Goal: Task Accomplishment & Management: Use online tool/utility

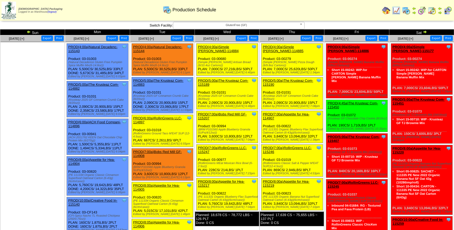
click at [287, 79] on link "PROD(5:00a)The Krusteaz Com-115190" at bounding box center [288, 83] width 50 height 8
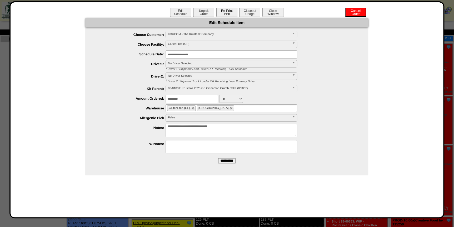
click at [231, 15] on button "Re-Print Pick" at bounding box center [226, 12] width 21 height 9
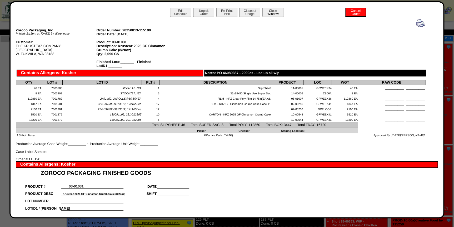
click at [276, 15] on button "Close Window" at bounding box center [272, 12] width 21 height 9
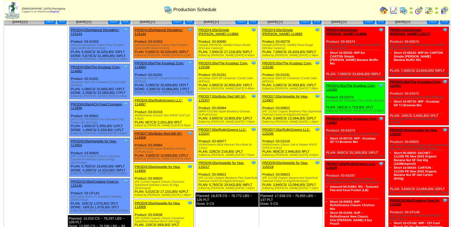
scroll to position [24, 0]
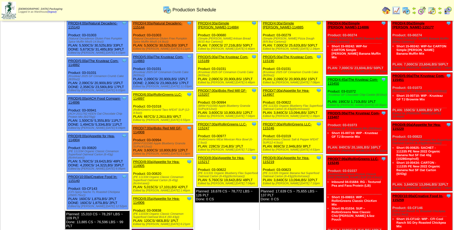
click at [287, 89] on link "PROD(7:00a)Appetite for Hea-114907" at bounding box center [286, 93] width 47 height 8
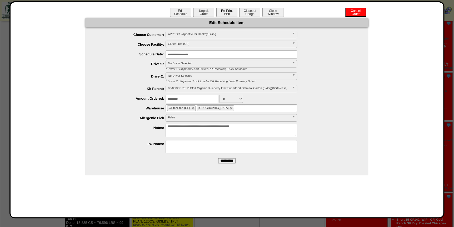
click at [224, 13] on button "Re-Print Pick" at bounding box center [226, 12] width 21 height 9
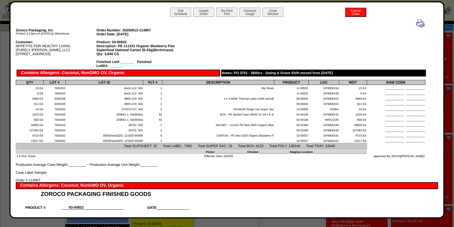
scroll to position [0, 0]
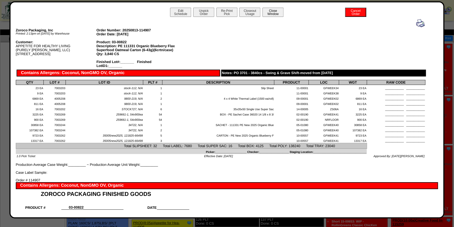
click at [273, 10] on button "Close Window" at bounding box center [272, 12] width 21 height 9
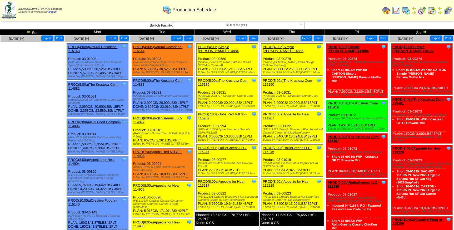
click at [289, 45] on div "Clone Item PROD(4:00a)Simple Mills-114885 Simple Mills ScheduleID: 114885 35000…" at bounding box center [292, 60] width 62 height 32
click at [289, 47] on link "PROD(4:00a)Simple [PERSON_NAME]-114885" at bounding box center [283, 49] width 41 height 8
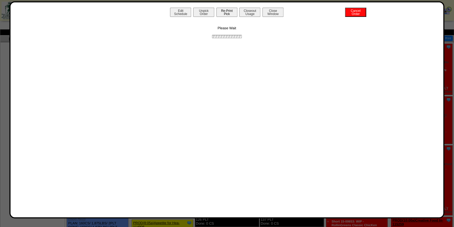
click at [227, 13] on button "Re-Print Pick" at bounding box center [226, 12] width 21 height 9
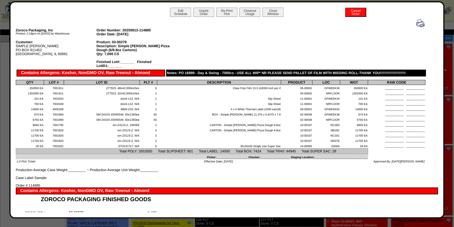
click at [419, 22] on img at bounding box center [420, 23] width 8 height 8
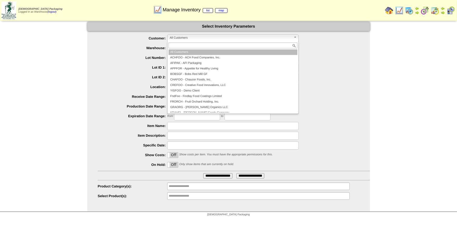
click at [220, 39] on span "All Customers" at bounding box center [231, 38] width 122 height 6
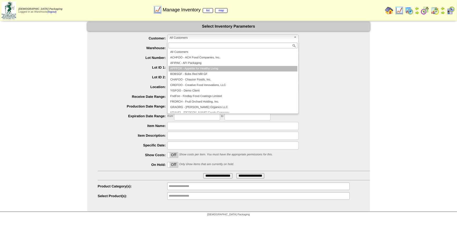
click at [214, 71] on li "APPFOR - Appetite for Healthy Living" at bounding box center [233, 69] width 129 height 6
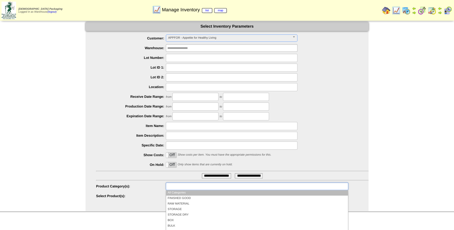
click at [193, 187] on input "text" at bounding box center [184, 186] width 34 height 7
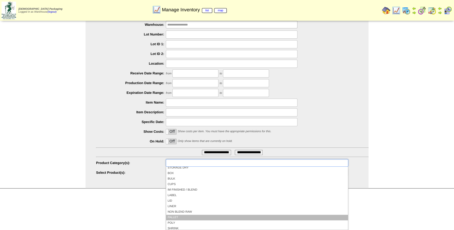
scroll to position [47, 0]
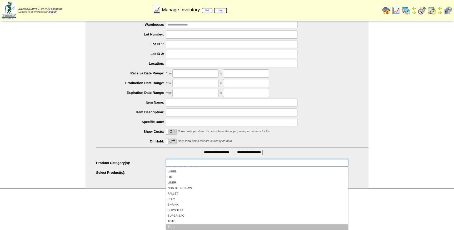
click at [187, 228] on li "TRAY" at bounding box center [257, 227] width 182 height 6
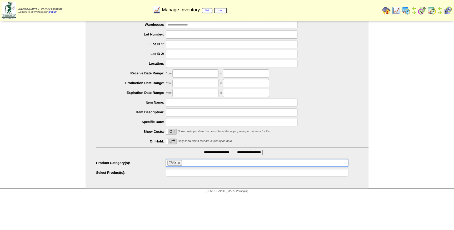
click at [199, 174] on input "text" at bounding box center [184, 172] width 34 height 7
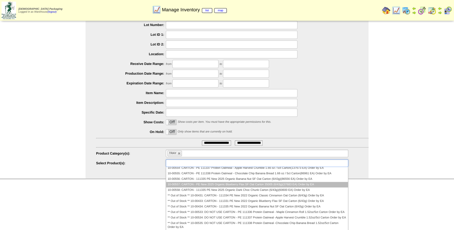
scroll to position [0, 0]
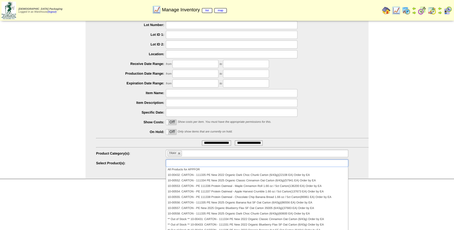
click at [207, 142] on input "**********" at bounding box center [216, 142] width 29 height 5
type input "**********"
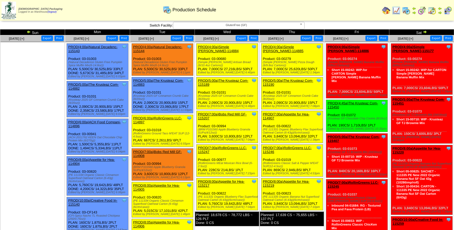
click at [285, 79] on link "PROD(5:00a)The Krusteaz Com-115190" at bounding box center [288, 83] width 50 height 8
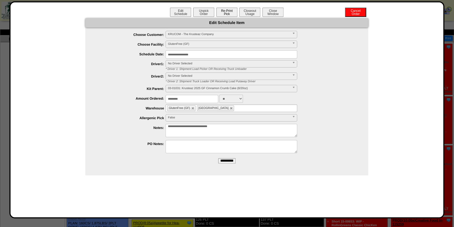
click at [234, 16] on button "Re-Print Pick" at bounding box center [226, 12] width 21 height 9
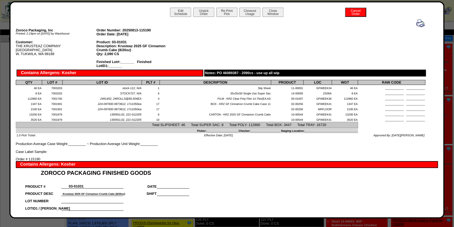
click at [416, 22] on img at bounding box center [420, 23] width 8 height 8
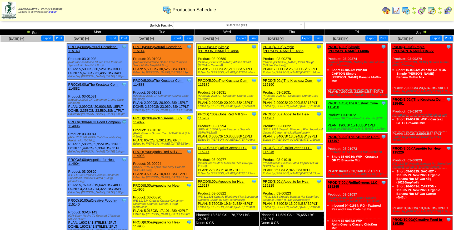
click at [292, 112] on link "PROD(7:00a)Appetite for Hea-114907" at bounding box center [286, 116] width 47 height 8
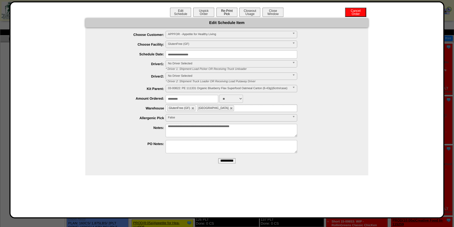
click at [229, 15] on button "Re-Print Pick" at bounding box center [226, 12] width 21 height 9
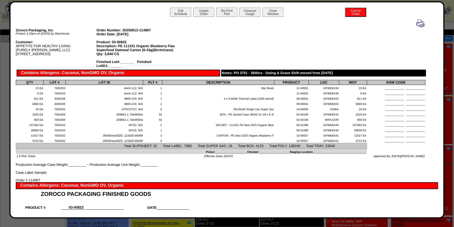
click at [416, 22] on img at bounding box center [420, 23] width 8 height 8
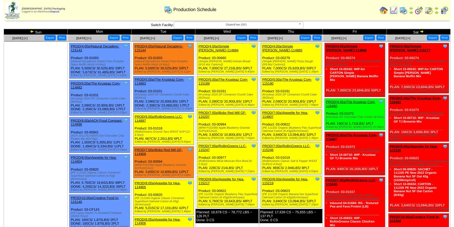
scroll to position [24, 0]
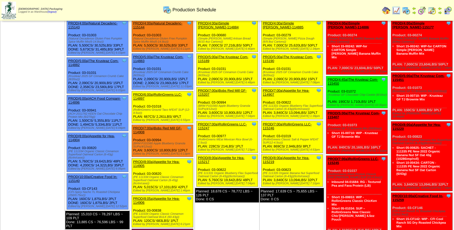
click at [289, 122] on link "PROD(7:00a)RollinGreens LLC-115246" at bounding box center [287, 126] width 49 height 8
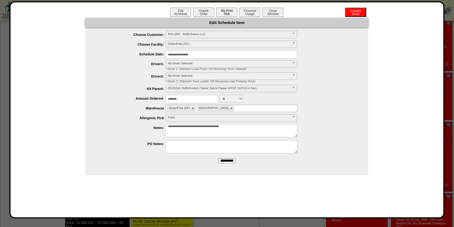
click at [229, 10] on button "Re-Print Pick" at bounding box center [226, 12] width 21 height 9
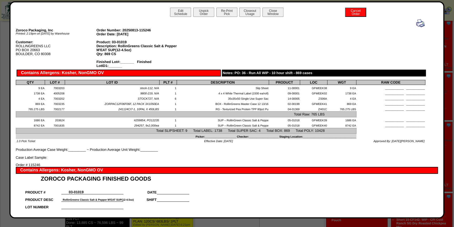
click at [416, 21] on img at bounding box center [420, 23] width 8 height 8
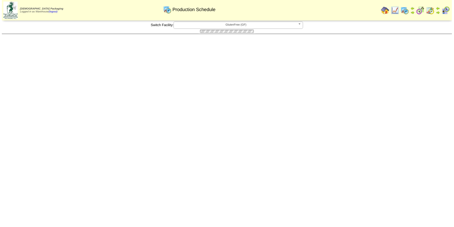
scroll to position [24, 0]
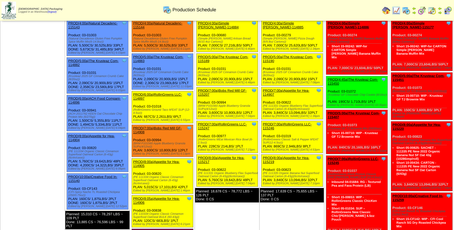
click at [295, 156] on link "PROD(8:00a)Appetite for Hea-115219" at bounding box center [286, 160] width 47 height 8
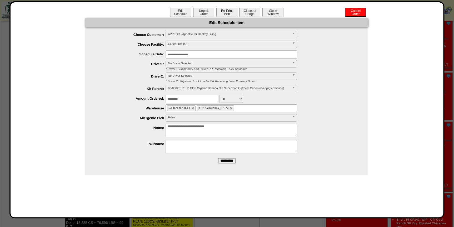
click at [224, 14] on button "Re-Print Pick" at bounding box center [226, 12] width 21 height 9
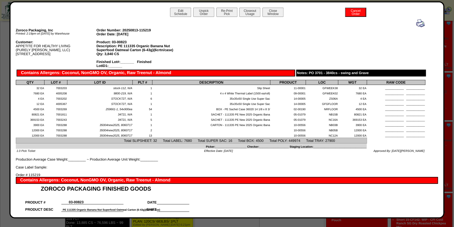
click at [416, 22] on img at bounding box center [420, 23] width 8 height 8
